Goal: Communication & Community: Answer question/provide support

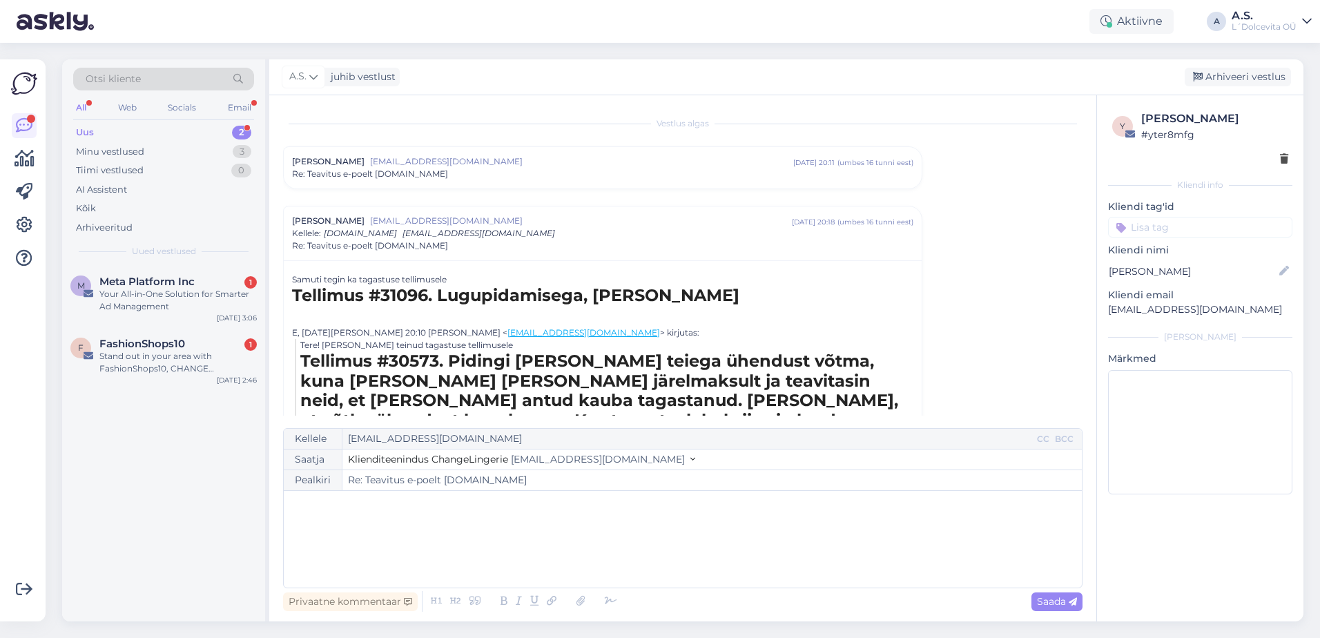
scroll to position [97, 0]
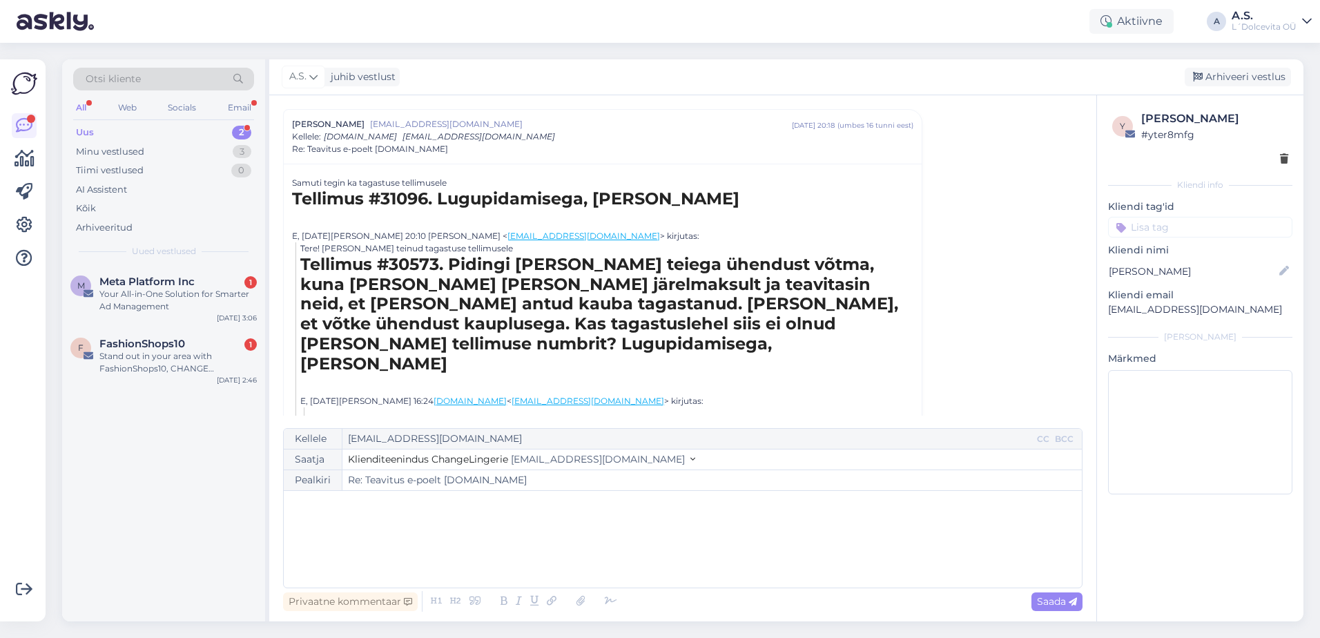
click at [319, 514] on div "﻿" at bounding box center [683, 539] width 784 height 83
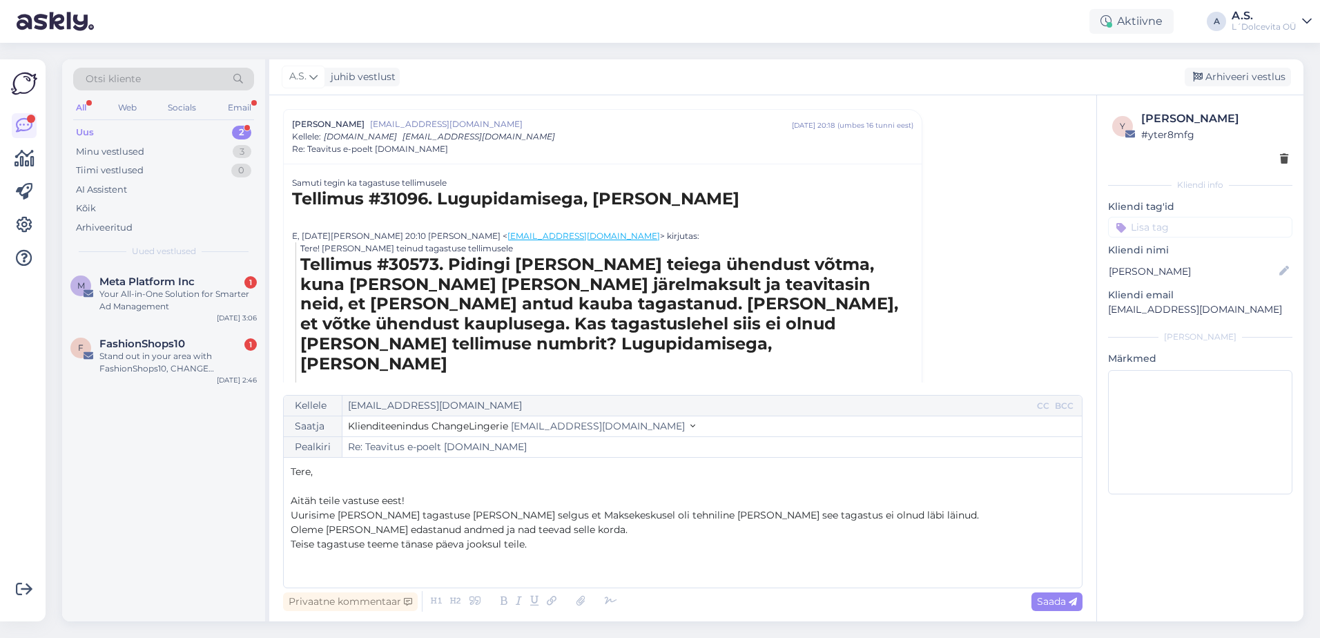
click at [454, 512] on span "Uurisime [PERSON_NAME] tagastuse [PERSON_NAME] selgus et Maksekeskusel oli tehn…" at bounding box center [635, 515] width 688 height 12
click at [888, 518] on p "Uurisime [PERSON_NAME] tagastuse kohta (30573) ja selgus et Maksekeskusel oli t…" at bounding box center [683, 515] width 784 height 14
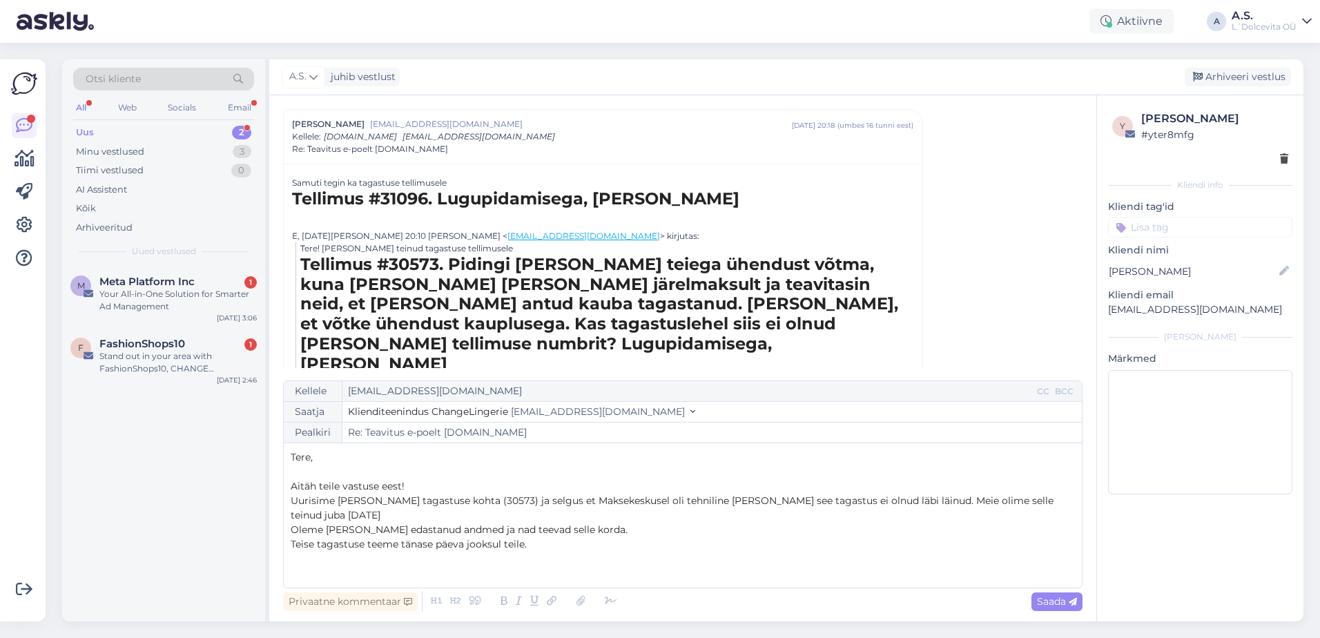
click at [628, 533] on p "Oleme [PERSON_NAME] edastanud andmed ja nad teevad selle korda." at bounding box center [683, 530] width 784 height 14
click at [531, 547] on p "Teise tagastuse teeme tänase päeva jooksul teile." at bounding box center [683, 544] width 784 height 14
click at [367, 544] on span "Teise tagastuse teeme tänase päeva jooksul teile." at bounding box center [409, 544] width 236 height 12
click at [567, 547] on p "Teise tagastuse (31096) teeme tänase päeva jooksul teile." at bounding box center [683, 544] width 784 height 14
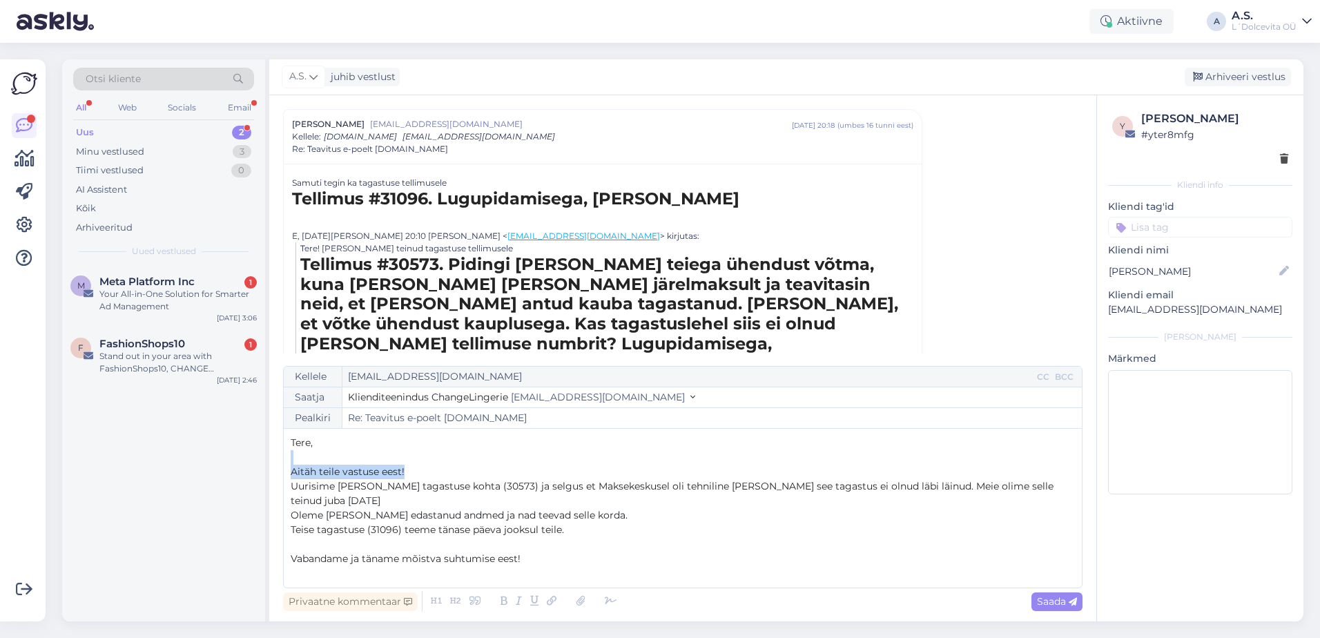
click at [425, 479] on div "Tere, ﻿ Aitäh teile vastuse eest! Uurisime [PERSON_NAME] tagastuse kohta (30573…" at bounding box center [683, 508] width 784 height 145
click at [422, 479] on p "Aitäh teile vastuse eest!" at bounding box center [683, 472] width 784 height 14
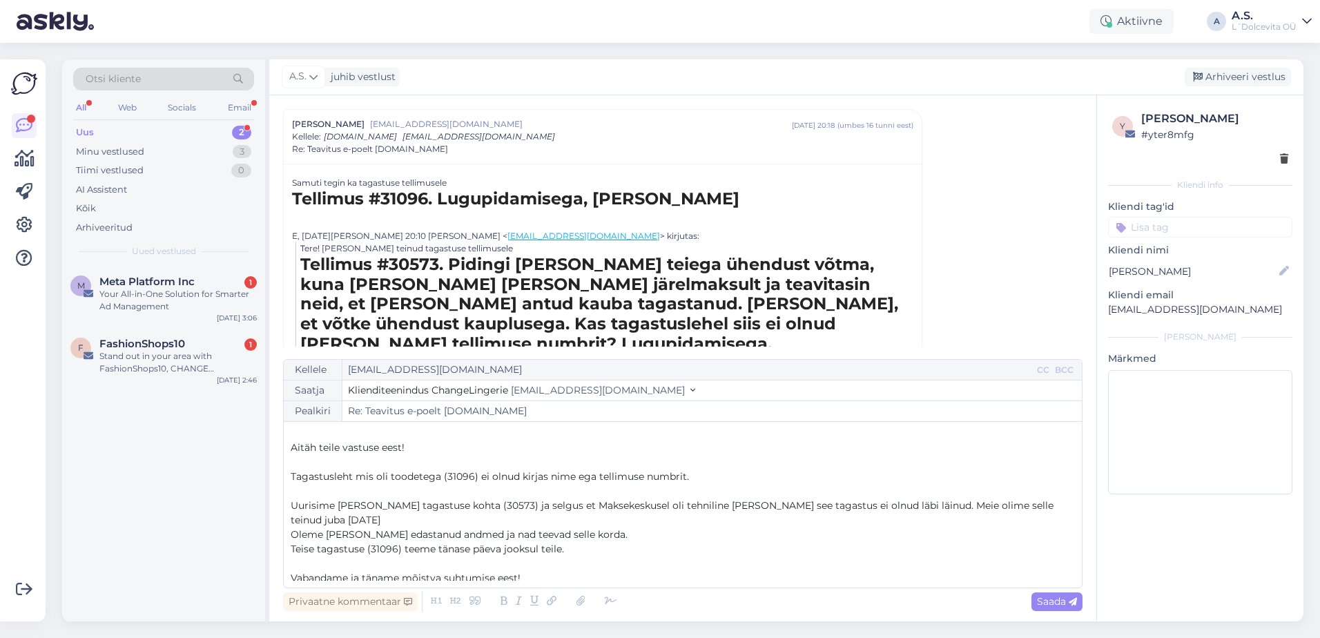
scroll to position [22, 0]
drag, startPoint x: 566, startPoint y: 530, endPoint x: 280, endPoint y: 535, distance: 285.8
click at [280, 535] on div "Vestlus algas [PERSON_NAME] [EMAIL_ADDRESS][DOMAIN_NAME] [DATE] 20:11 ( umbes 1…" at bounding box center [682, 358] width 827 height 526
copy span "Teise tagastuse (31096) teeme tänase päeva jooksul teile."
click at [714, 472] on p "Tagastusleht mis oli toodetega (31096) ei olnud kirjas nime ega tellimuse numbr…" at bounding box center [683, 472] width 784 height 14
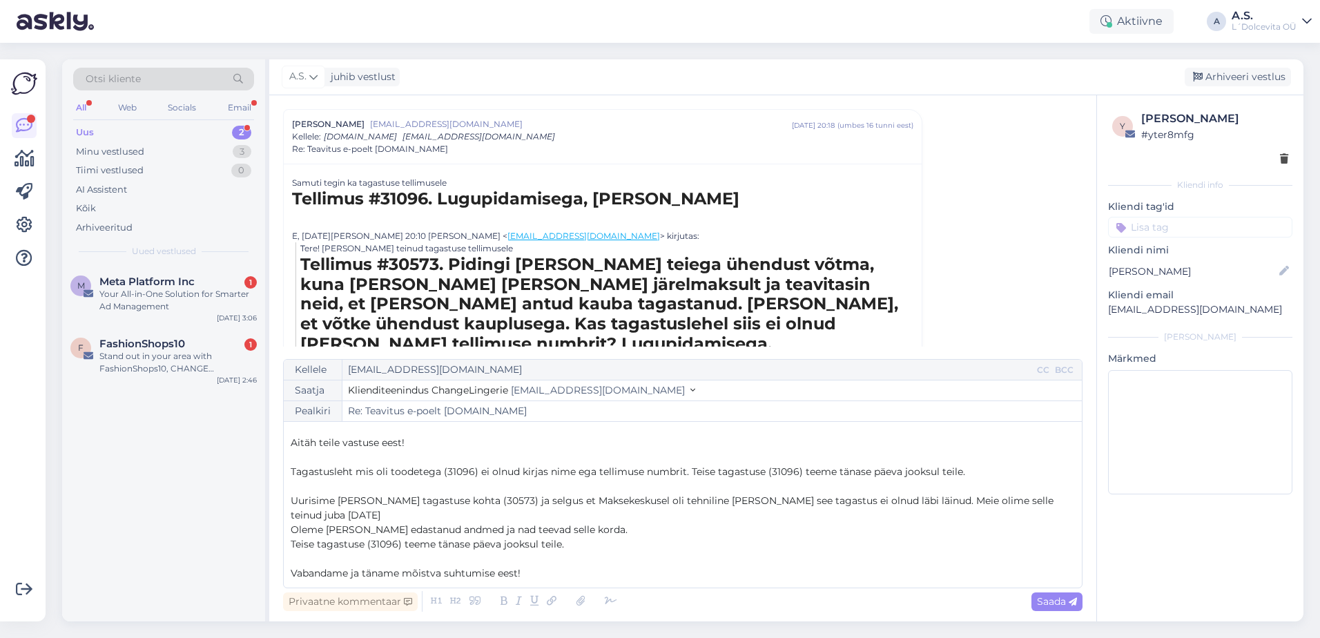
click at [710, 472] on span "Tagastusleht mis oli toodetega (31096) ei olnud kirjas nime ega tellimuse numbr…" at bounding box center [628, 471] width 674 height 12
click at [561, 538] on span "Teise tagastuse (31096) teeme tänase päeva jooksul teile." at bounding box center [427, 544] width 273 height 12
drag, startPoint x: 567, startPoint y: 528, endPoint x: 282, endPoint y: 530, distance: 284.4
click at [282, 530] on div "Vestlus algas [PERSON_NAME] [EMAIL_ADDRESS][DOMAIN_NAME] [DATE] 20:11 ( umbes 1…" at bounding box center [682, 358] width 827 height 526
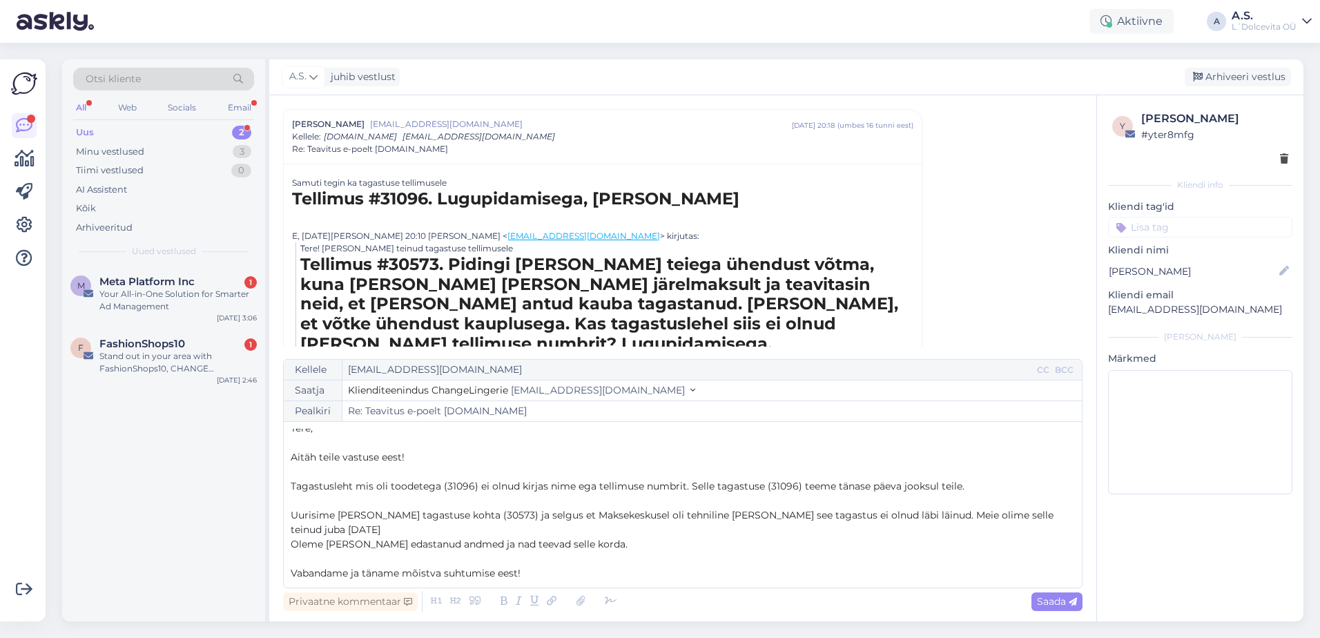
click at [605, 566] on p "Vabandame ja täname mõistva suhtumise eest!" at bounding box center [683, 573] width 784 height 14
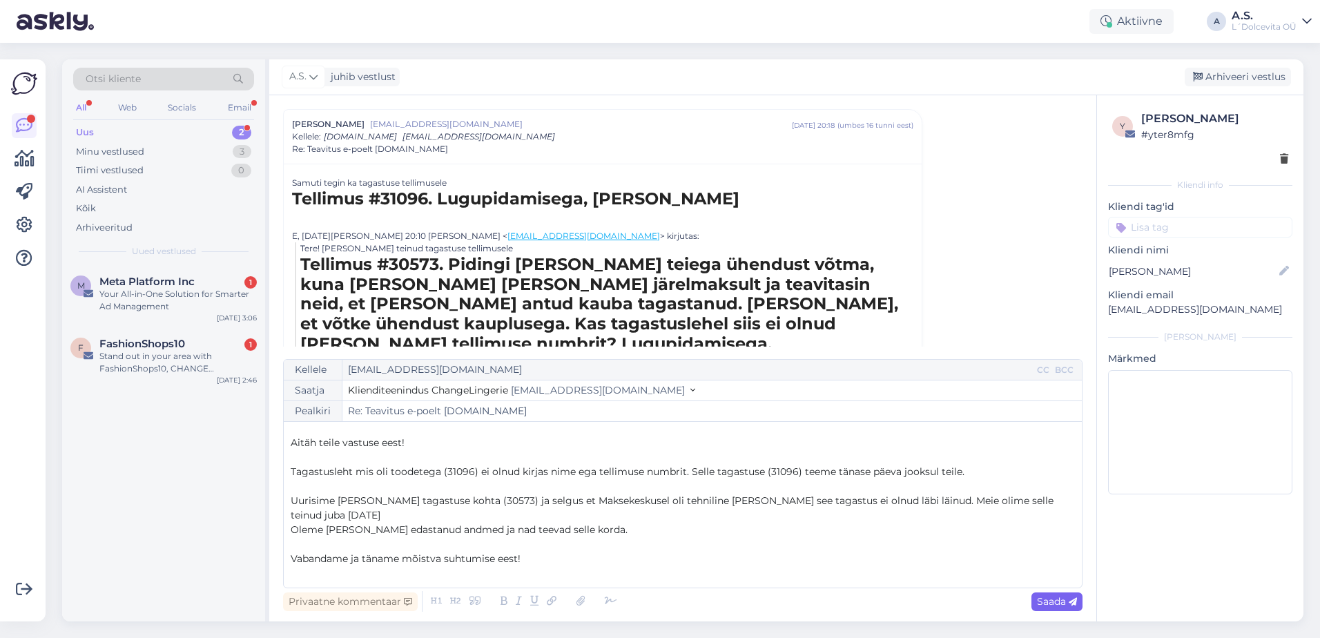
click at [1044, 602] on span "Saada" at bounding box center [1057, 601] width 40 height 12
type input "Re: Teavitus e-poelt [DOMAIN_NAME]"
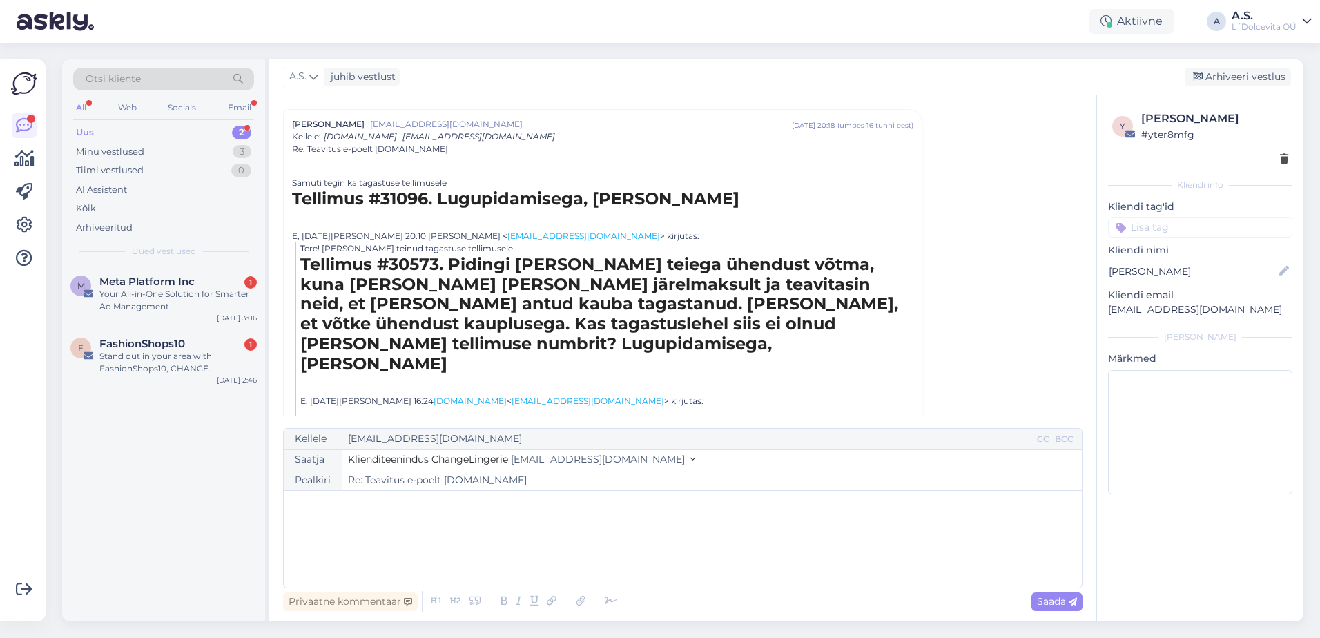
scroll to position [512, 0]
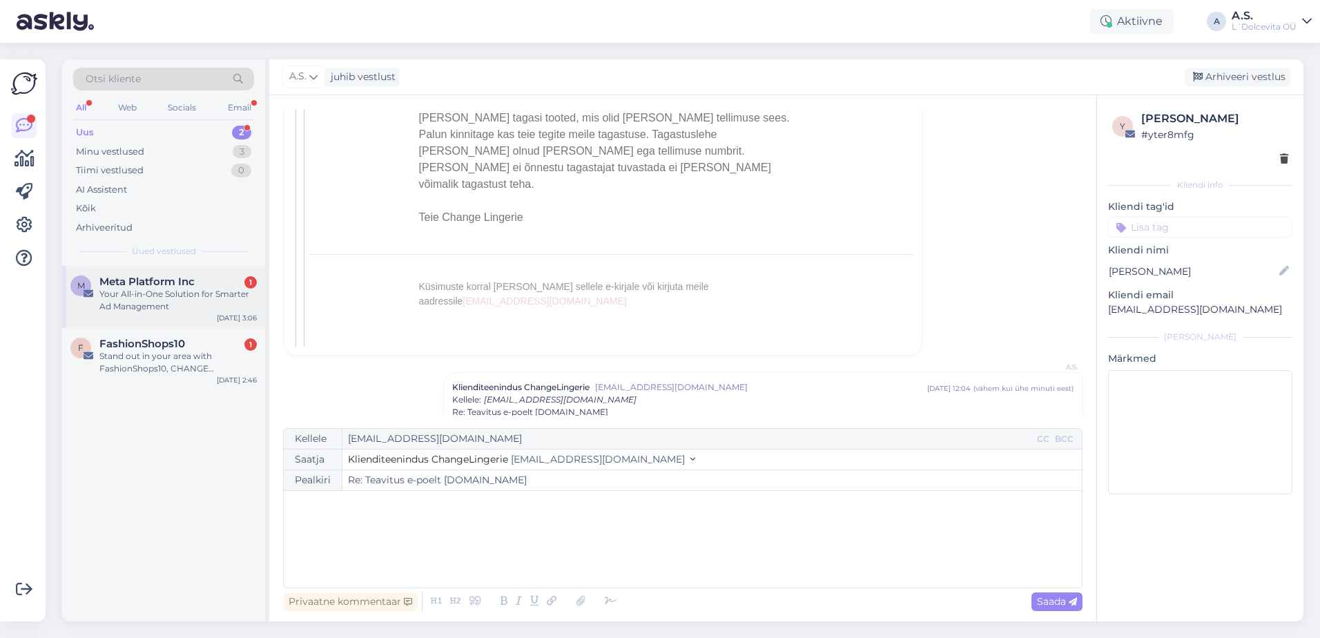
drag, startPoint x: 179, startPoint y: 311, endPoint x: 219, endPoint y: 316, distance: 39.6
click at [180, 311] on div "Your All-in-One Solution for Smarter Ad Management" at bounding box center [177, 300] width 157 height 25
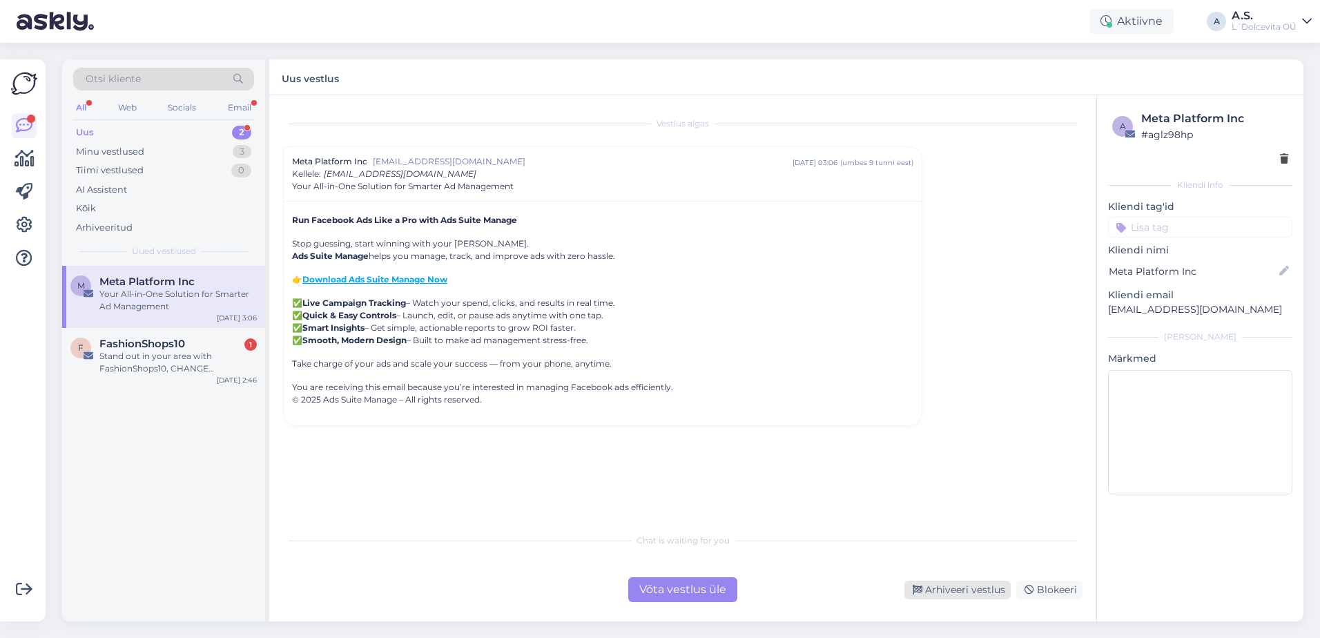
click at [953, 593] on div "Arhiveeri vestlus" at bounding box center [957, 590] width 106 height 19
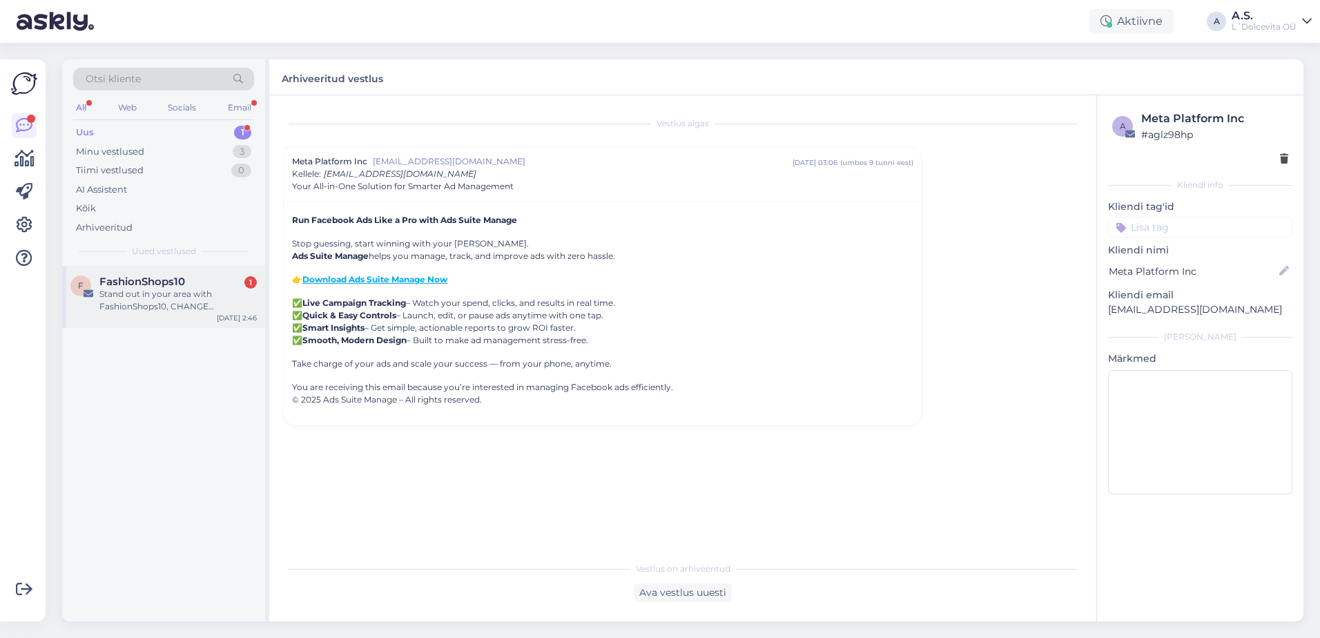
click at [214, 281] on div "FashionShops10 1" at bounding box center [177, 281] width 157 height 12
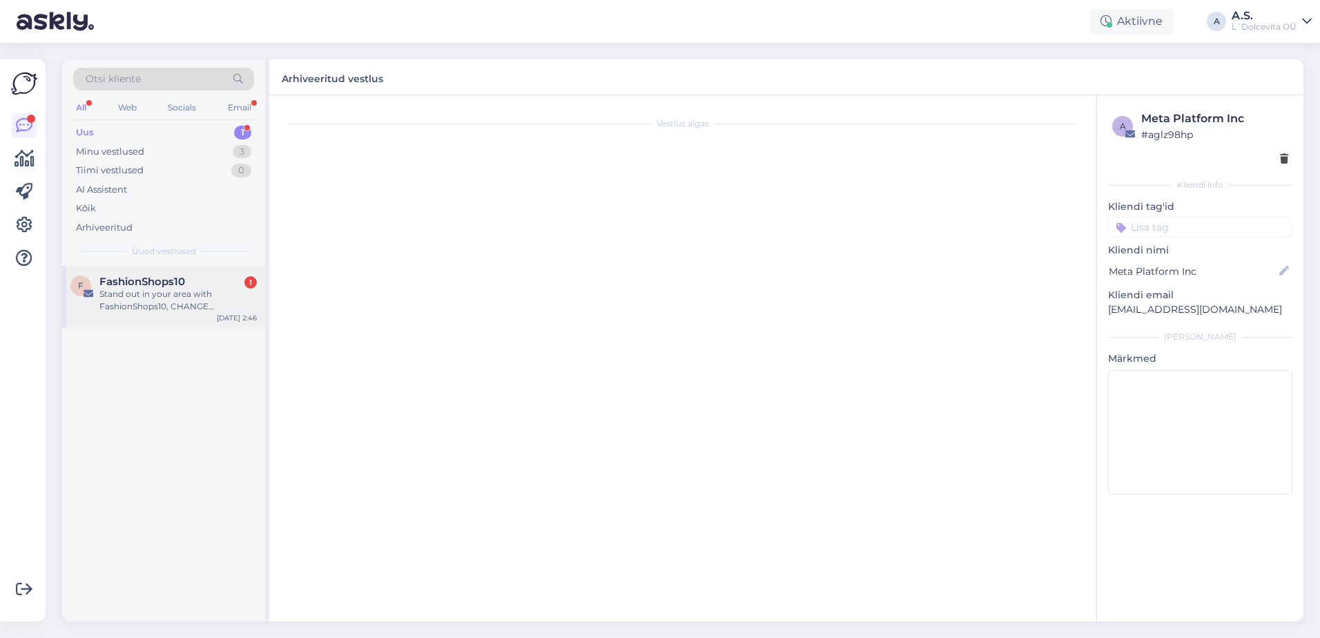
scroll to position [29, 0]
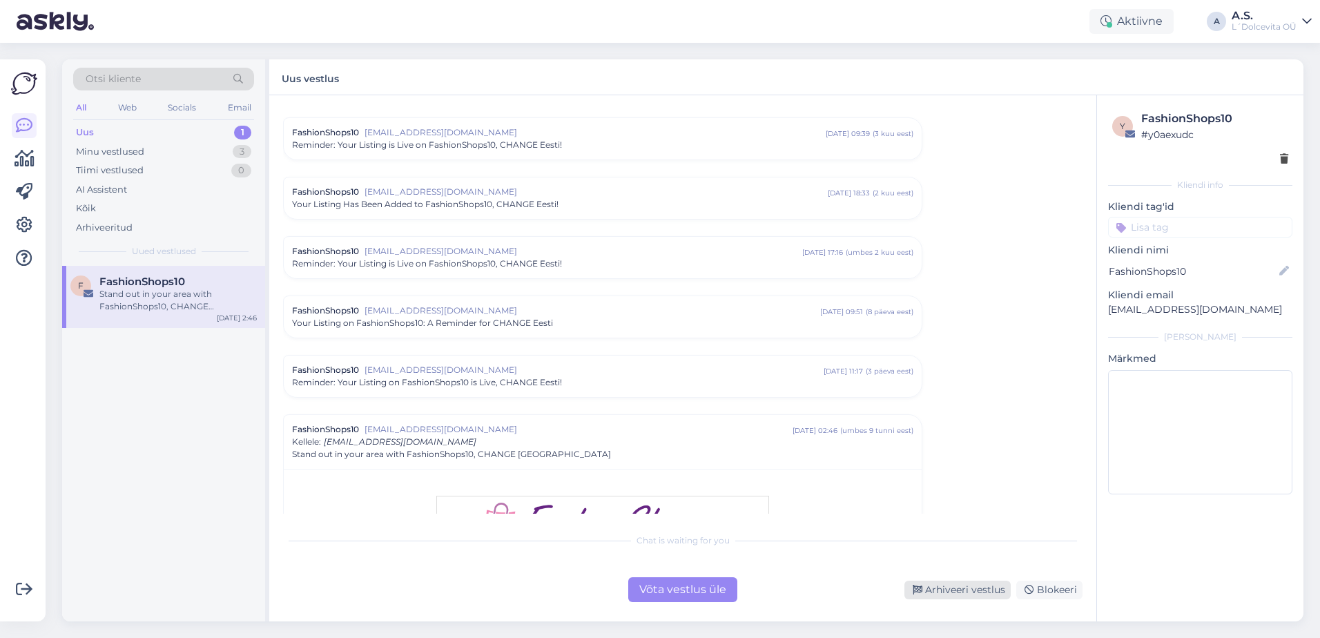
click at [943, 583] on div "Arhiveeri vestlus" at bounding box center [957, 590] width 106 height 19
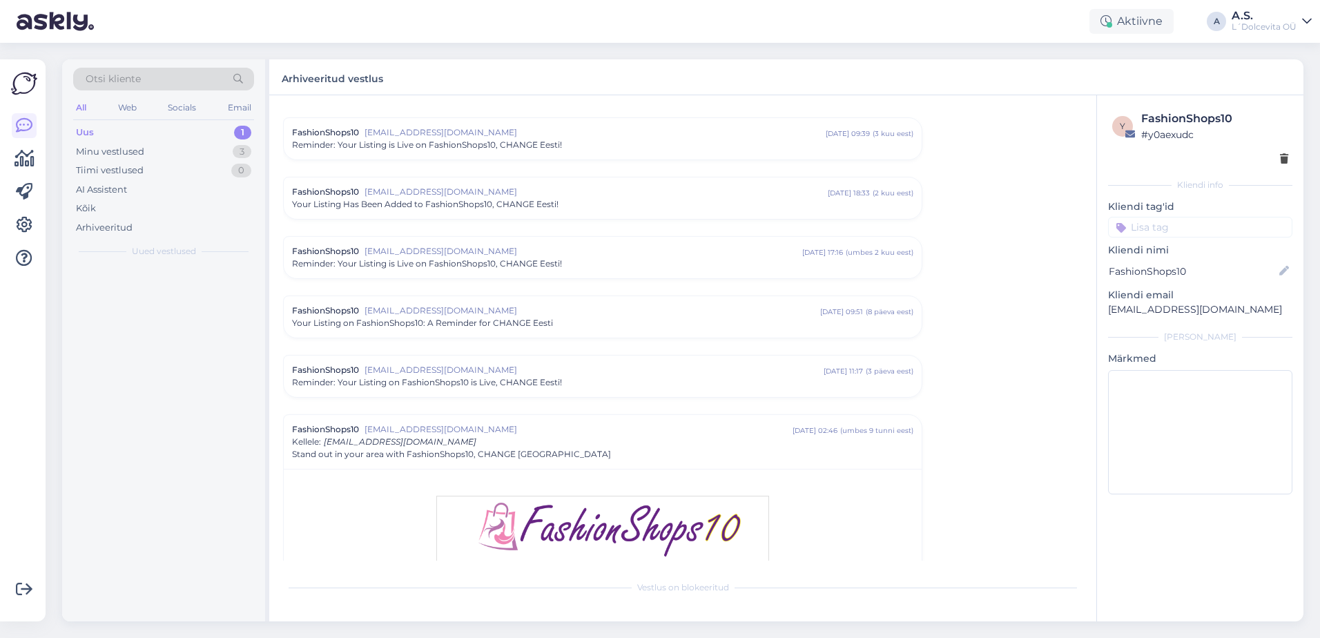
scroll to position [334, 0]
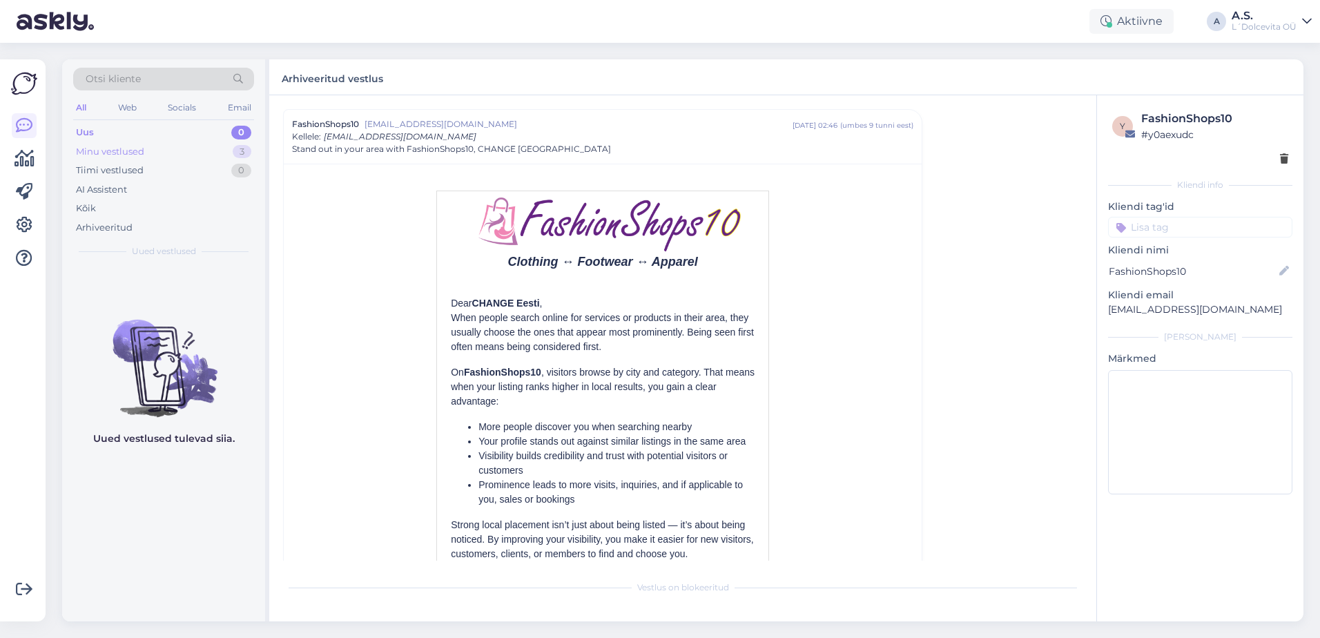
click at [135, 143] on div "Minu vestlused 3" at bounding box center [163, 151] width 181 height 19
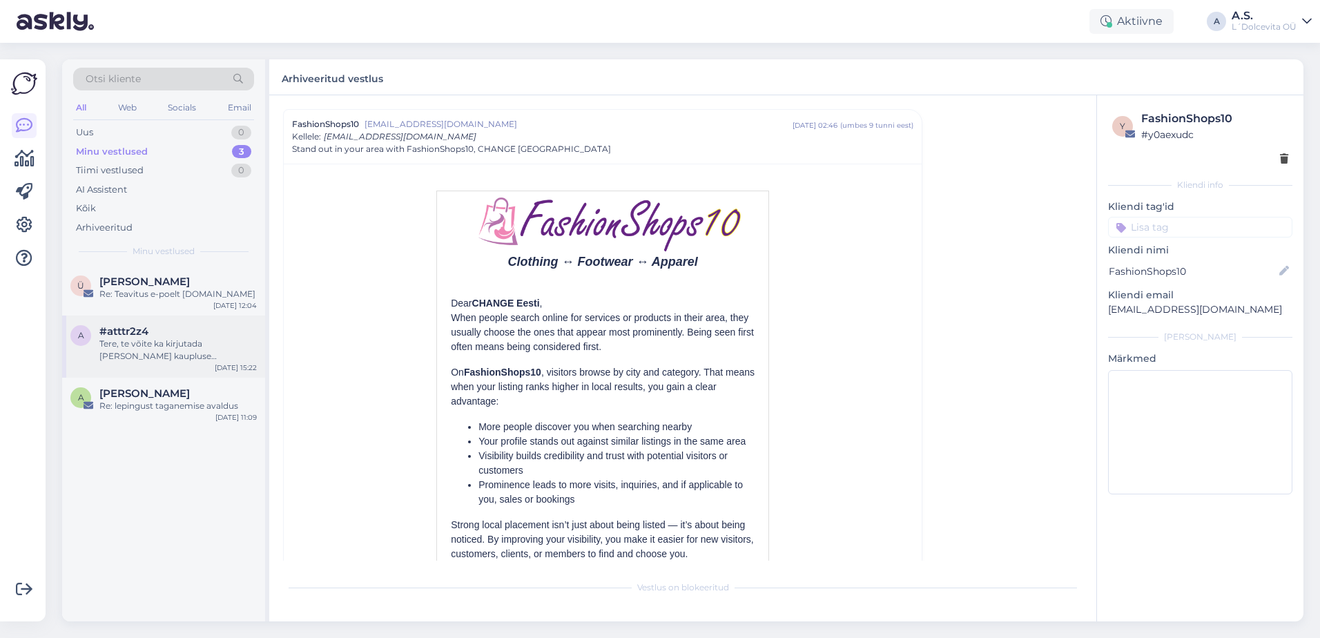
click at [140, 365] on div "a #atttr2z4 Tere, te võite ka kirjutada [PERSON_NAME] kaupluse [PERSON_NAME] os…" at bounding box center [163, 346] width 203 height 62
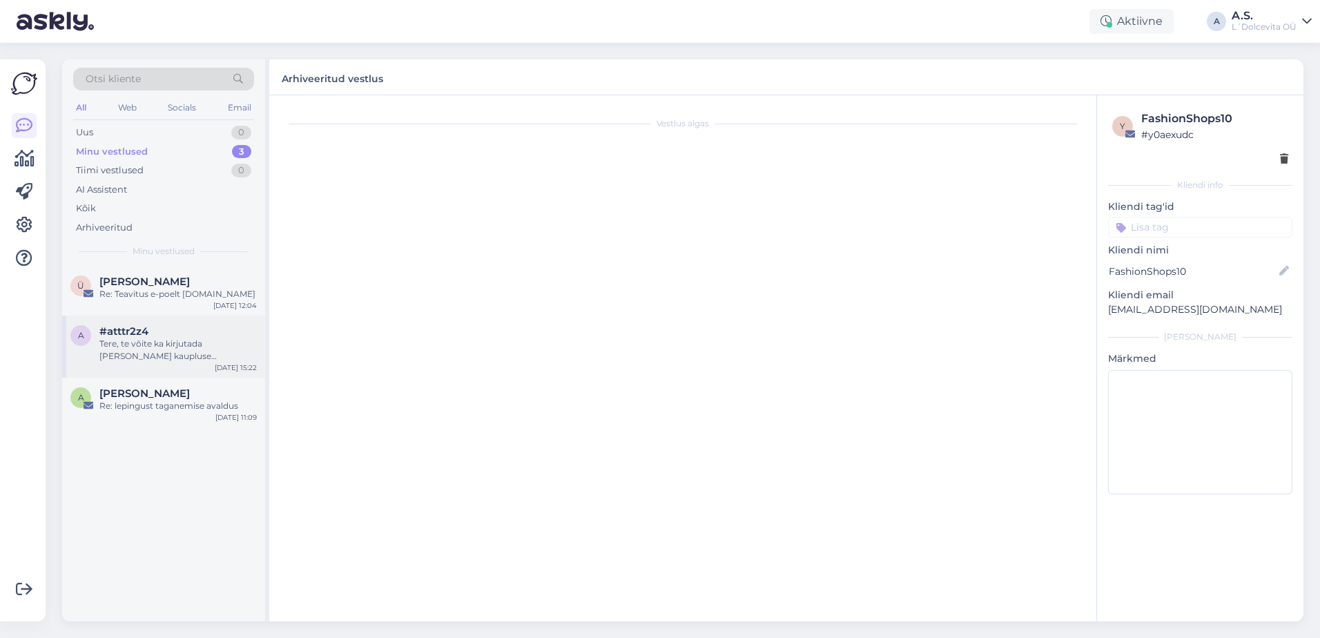
scroll to position [91, 0]
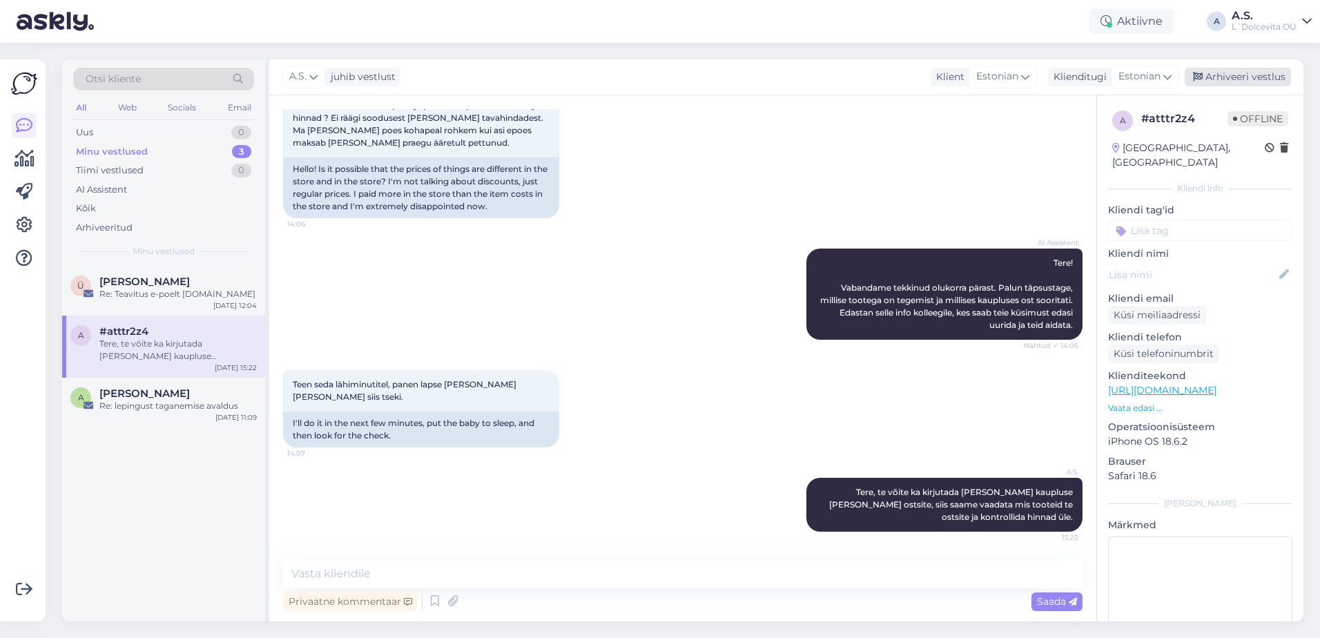
click at [1227, 76] on div "Arhiveeri vestlus" at bounding box center [1238, 77] width 106 height 19
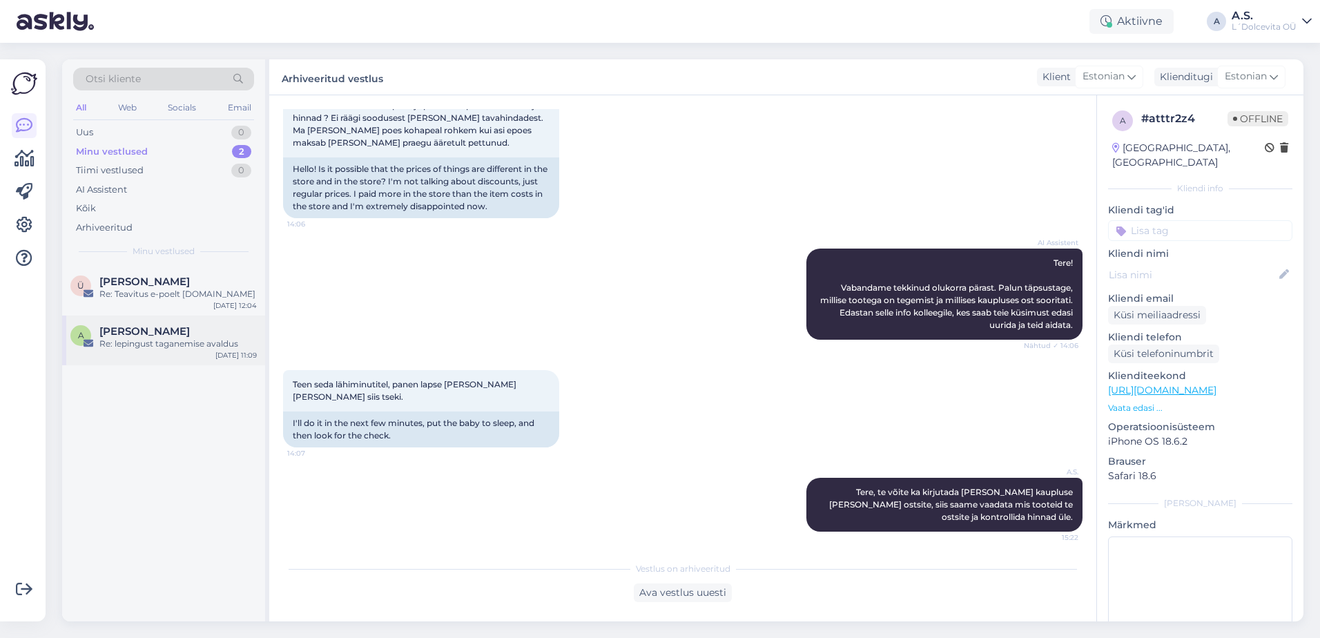
click at [170, 361] on div "A [PERSON_NAME] Re: lepingust taganemise avaldus [DATE] 11:09" at bounding box center [163, 340] width 203 height 50
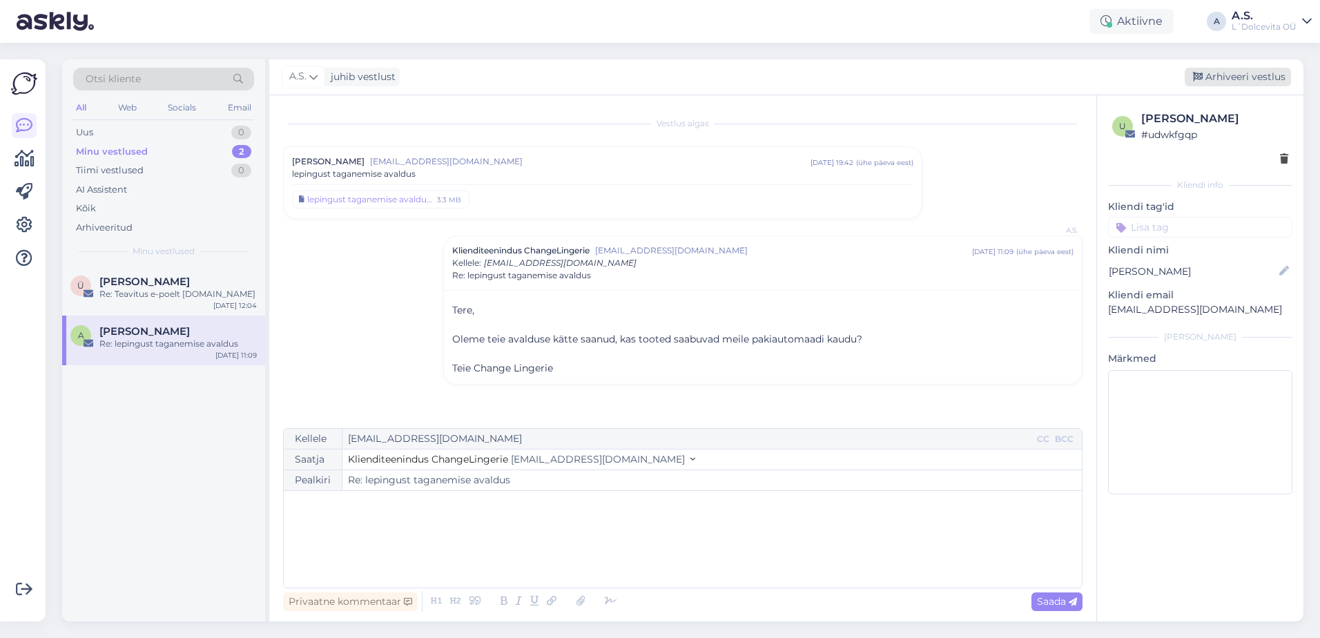
click at [1264, 75] on div "Arhiveeri vestlus" at bounding box center [1238, 77] width 106 height 19
